Goal: Obtain resource: Download file/media

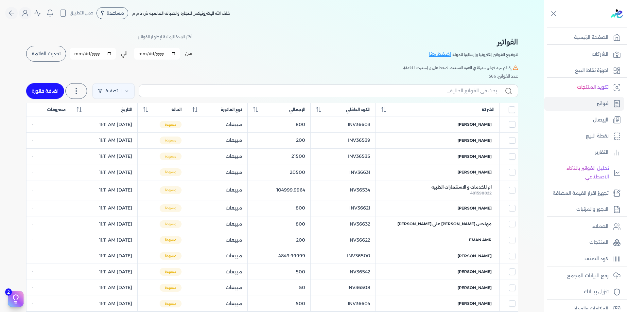
click at [174, 54] on input "[DATE]" at bounding box center [157, 54] width 46 height 12
type input "[DATE]"
click at [53, 54] on span "تحديث القائمة" at bounding box center [46, 53] width 29 height 5
checkbox input "false"
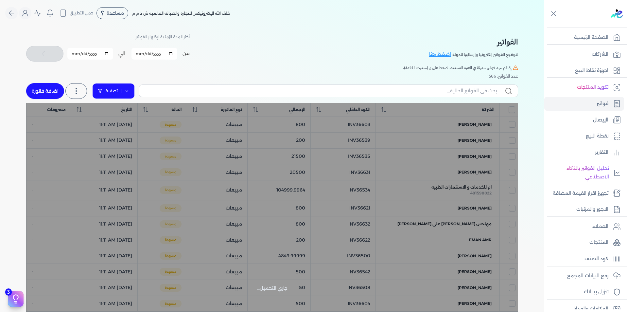
click at [129, 91] on link "تصفية" at bounding box center [113, 91] width 42 height 16
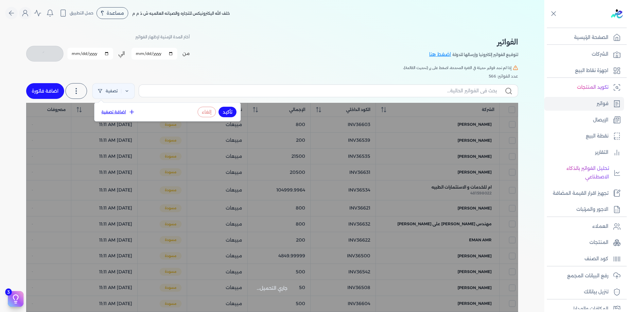
click at [118, 114] on button "اضافة تصفية" at bounding box center [118, 112] width 40 height 8
select select
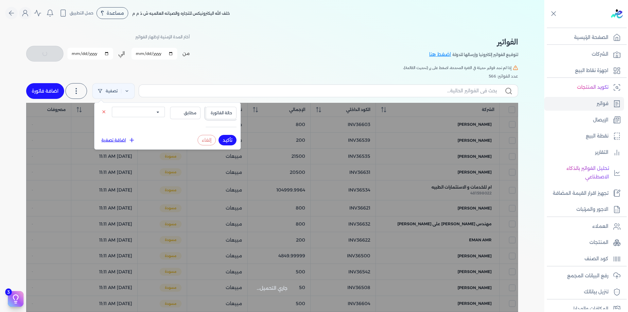
click at [220, 113] on span "حالة الفاتورة" at bounding box center [221, 113] width 22 height 6
click at [121, 139] on button "اضافة تصفية" at bounding box center [118, 140] width 40 height 8
select select
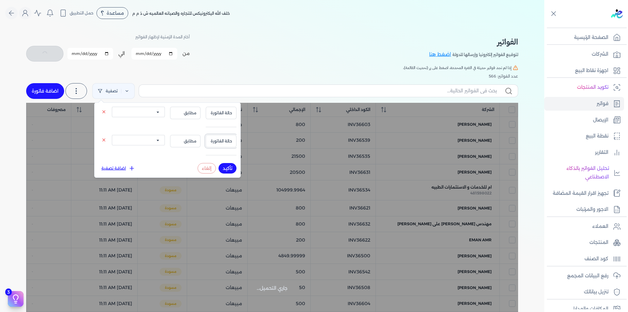
click at [219, 140] on span "حالة الفاتورة" at bounding box center [221, 141] width 22 height 6
click at [237, 54] on div "الفواتير لتوقيع الفواتير إلكترونيا وإرسالها للدولة اضغط هنا أختر المدة الزمنية …" at bounding box center [272, 47] width 492 height 29
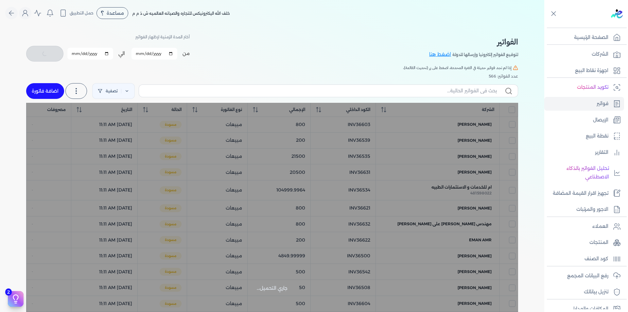
click at [203, 69] on h5 "إذا لم تجد فواتير حديثة في الفترة المحددة، اضغط على زر (تحديث القائمة)." at bounding box center [272, 68] width 492 height 6
checkbox input "false"
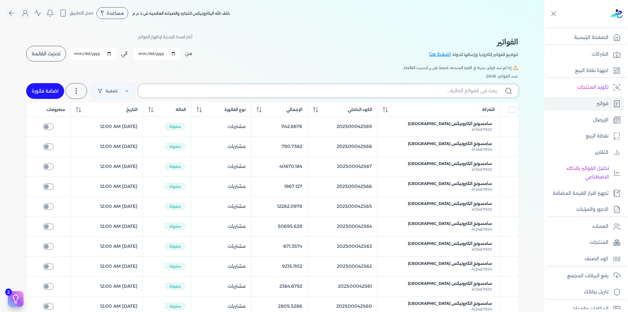
click at [293, 92] on input "text" at bounding box center [320, 90] width 352 height 7
paste input "a0d8765c-5a03-45dc-a28a-ab04a2d134f0 - 164279"
type input "a0d8765c-5a03-45dc-a28a-ab04a2d134f0 - 164279"
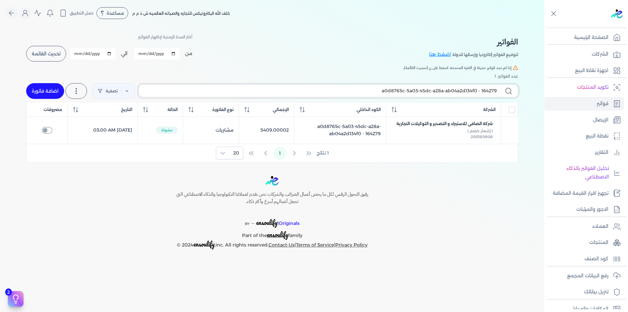
checkbox input "false"
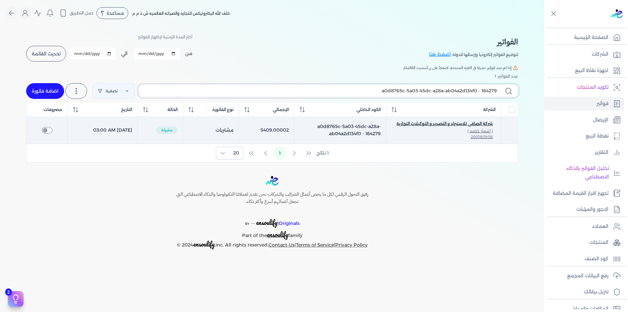
type input "a0d8765c-5a03-45dc-a28a-ab04a2d134f0 - 164279"
click at [488, 134] on span "( إشعار خصم )" at bounding box center [479, 131] width 25 height 6
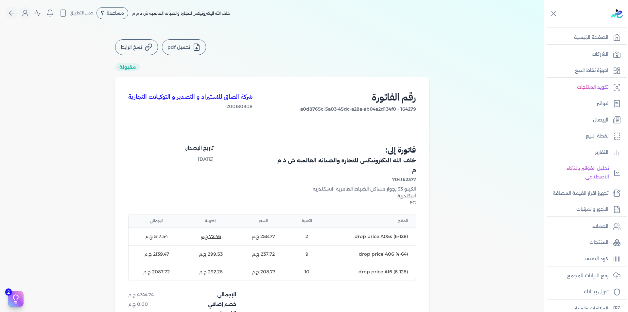
click at [176, 47] on button "تحميل pdf" at bounding box center [184, 47] width 44 height 16
drag, startPoint x: 279, startPoint y: 60, endPoint x: 202, endPoint y: 65, distance: 76.7
click at [267, 63] on div "تحميل pdf نسخ الرابط مقبولة شركة الصافى للاستيراد و التصدير و التوكيلات التجاري…" at bounding box center [272, 190] width 335 height 303
click at [188, 51] on button "تحميل pdf" at bounding box center [184, 47] width 44 height 16
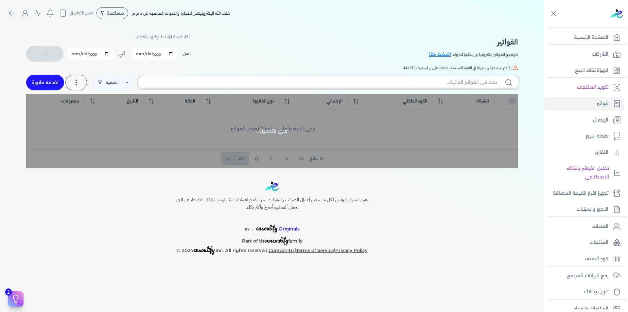
click at [451, 82] on div "تصفية اضافة فاتورة" at bounding box center [272, 83] width 492 height 24
checkbox input "false"
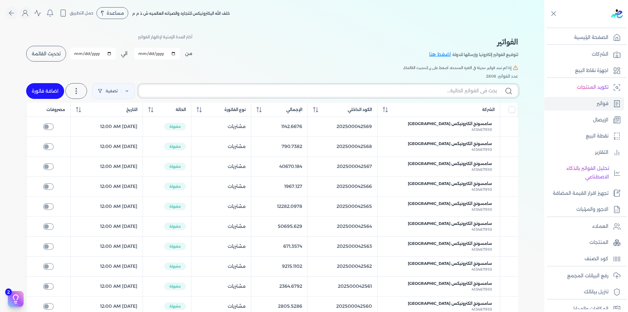
click at [354, 93] on input "text" at bounding box center [320, 90] width 352 height 7
paste input "164279"
type input "164279"
checkbox input "false"
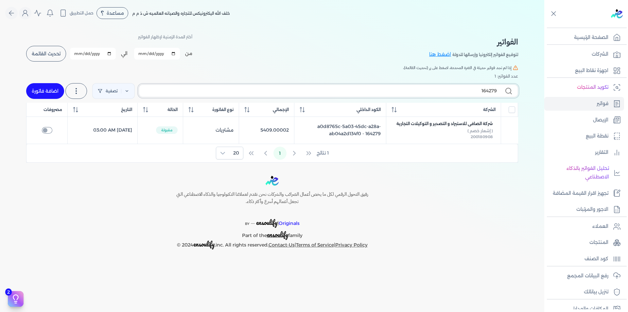
type input "164279"
click at [498, 128] on table "الشركة الكود الداخلي الإجمالي نوع الفاتورة الحالة التاريخ مصروفات شركة الصافى ل…" at bounding box center [272, 123] width 492 height 41
drag, startPoint x: 507, startPoint y: 131, endPoint x: 509, endPoint y: 120, distance: 11.5
click at [507, 131] on table "الشركة الكود الداخلي الإجمالي نوع الفاتورة الحالة التاريخ مصروفات شركة الصافى ل…" at bounding box center [272, 123] width 492 height 41
click at [510, 110] on input "All items unselected" at bounding box center [511, 109] width 7 height 7
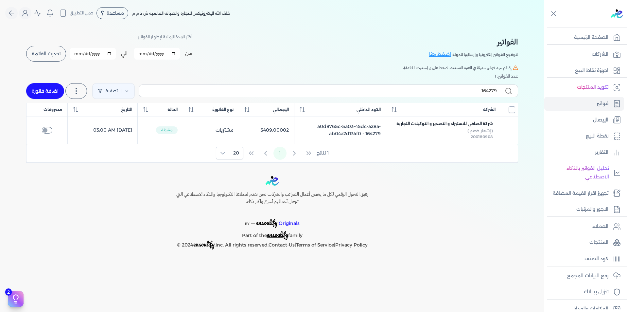
click at [511, 110] on input "All items unselected" at bounding box center [511, 109] width 7 height 7
checkbox input "false"
click at [506, 138] on table "الشركة الكود الداخلي الإجمالي نوع الفاتورة الحالة التاريخ مصروفات شركة الصافى ل…" at bounding box center [272, 123] width 492 height 41
